Goal: Task Accomplishment & Management: Use online tool/utility

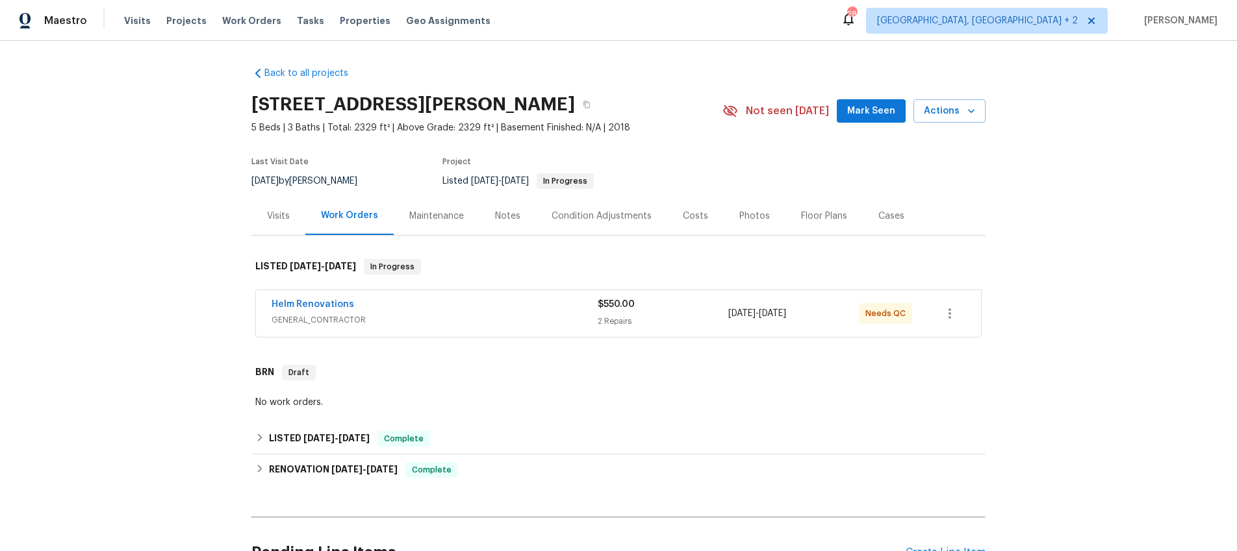
click at [278, 221] on div "Visits" at bounding box center [278, 216] width 23 height 13
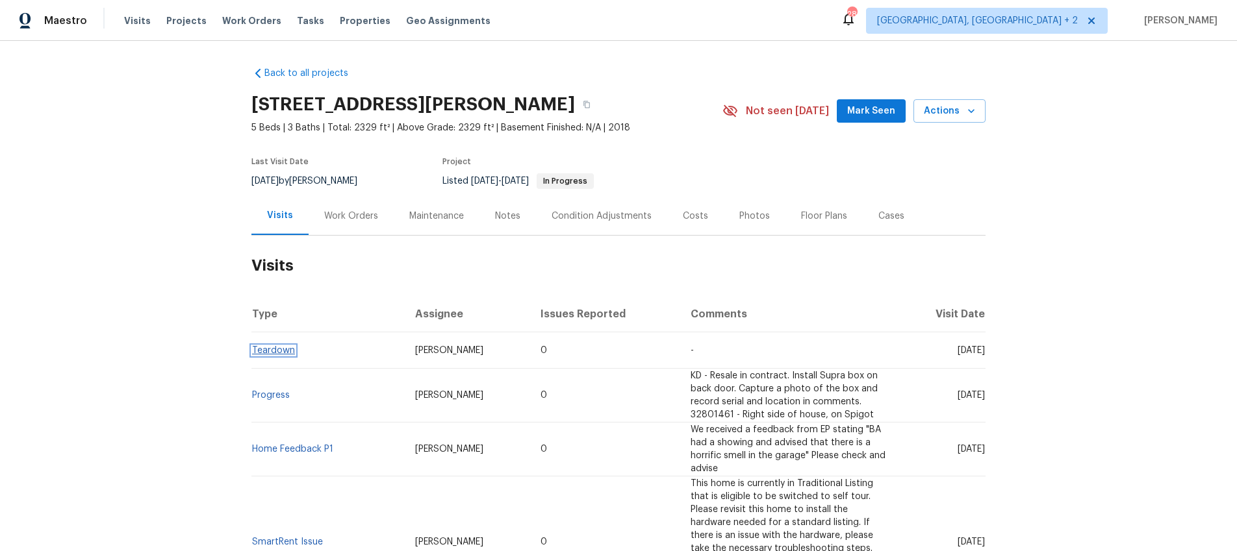
click at [279, 350] on link "Teardown" at bounding box center [273, 350] width 43 height 9
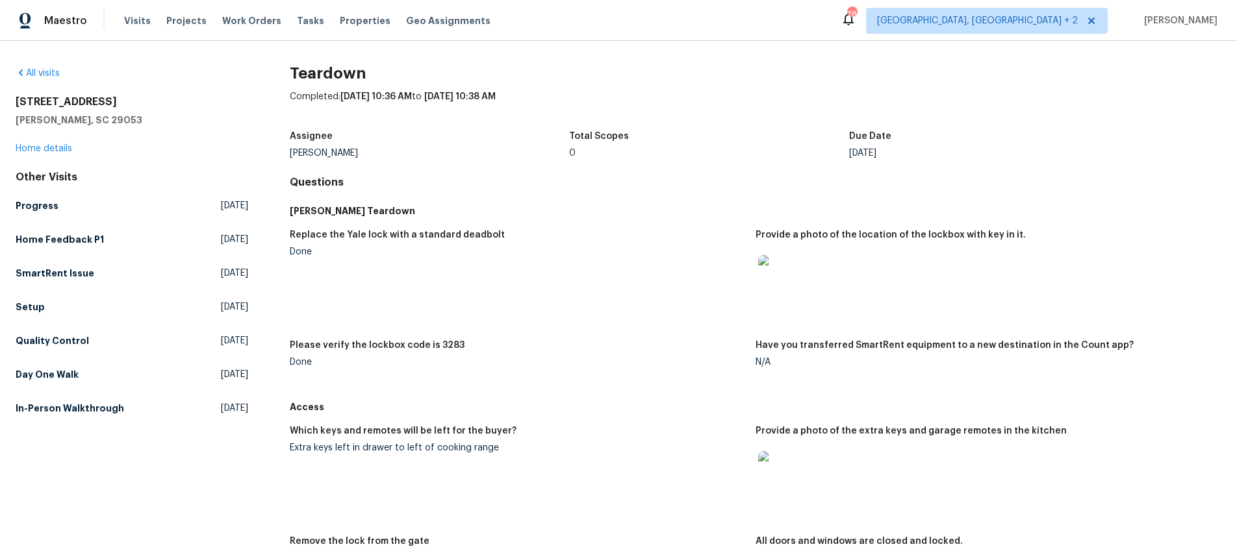
scroll to position [134, 0]
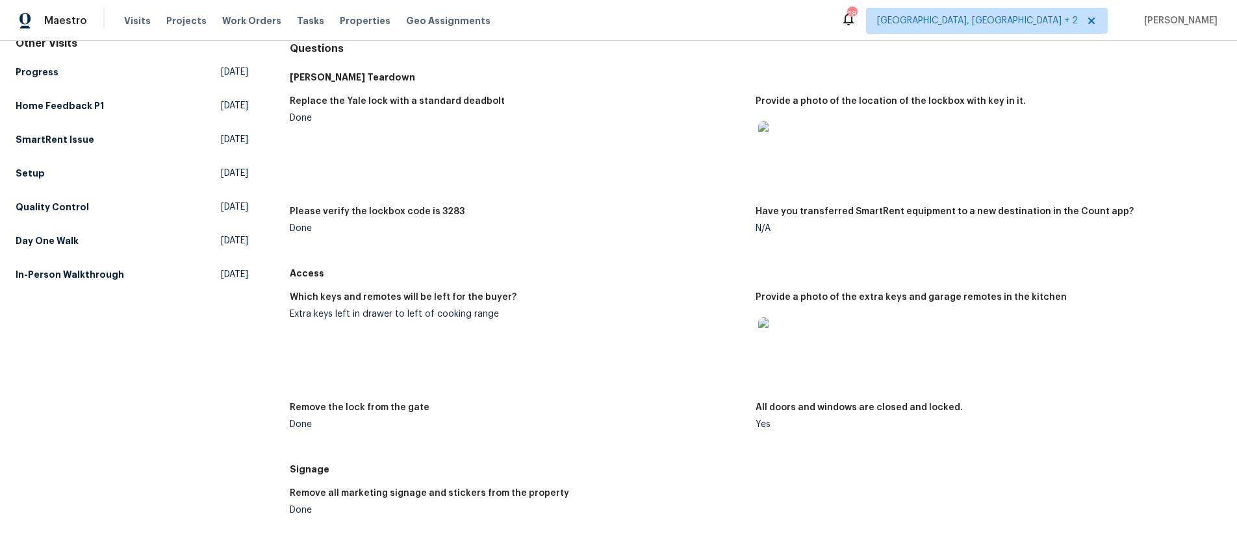
click at [766, 342] on img at bounding box center [779, 339] width 42 height 42
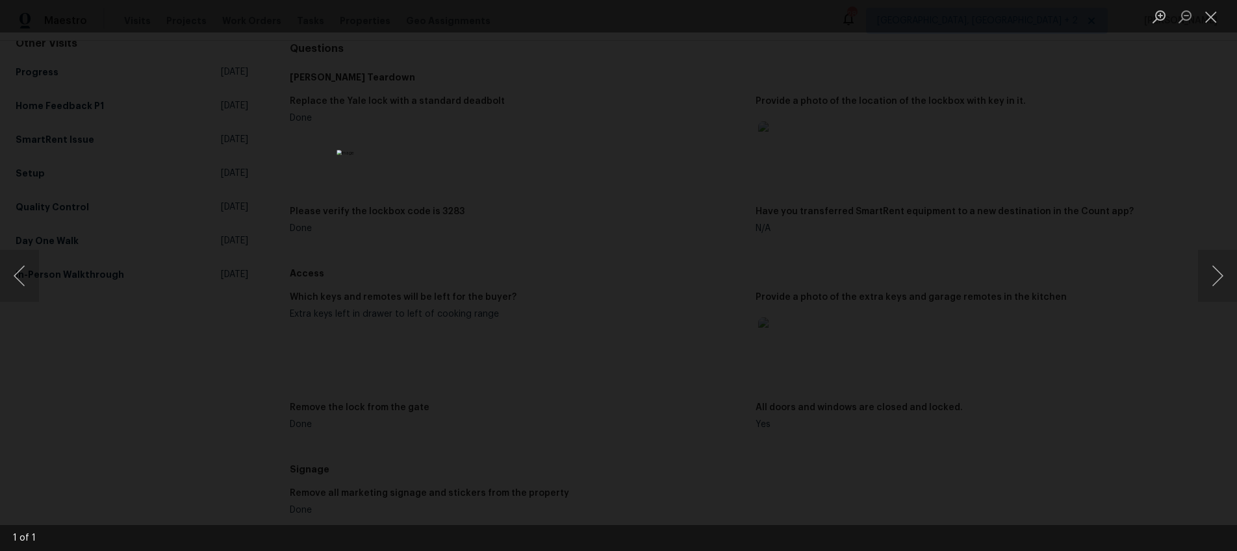
click at [869, 391] on div "Lightbox" at bounding box center [618, 275] width 1237 height 551
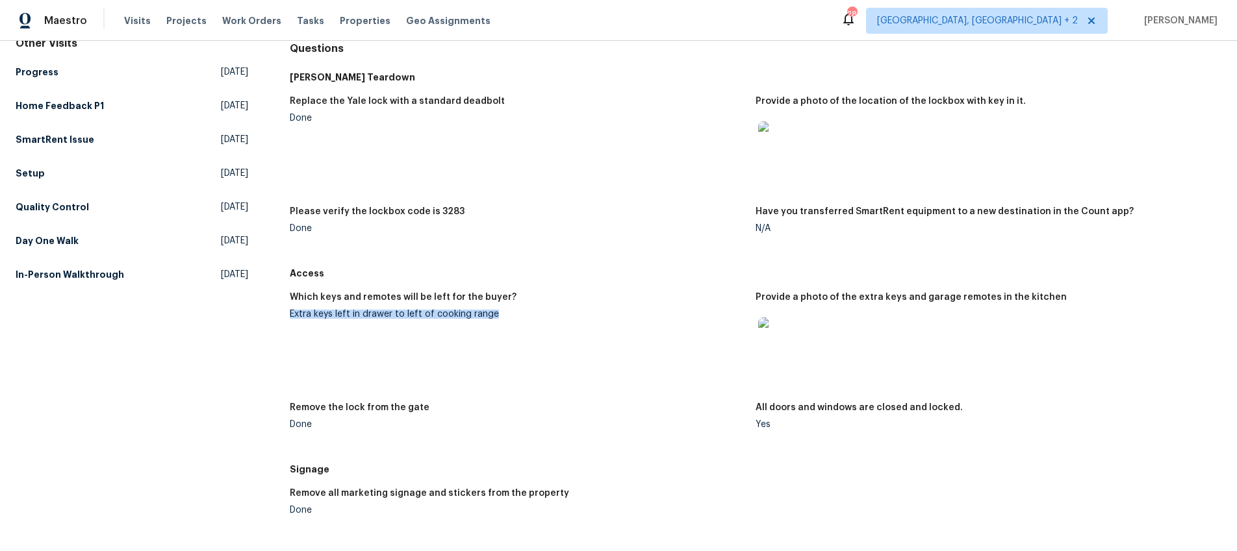
drag, startPoint x: 507, startPoint y: 313, endPoint x: 290, endPoint y: 314, distance: 216.9
click at [290, 314] on div "Extra keys left in drawer to left of cooking range" at bounding box center [517, 314] width 455 height 9
copy div "Extra keys left in drawer to left of cooking range"
